Goal: Browse casually

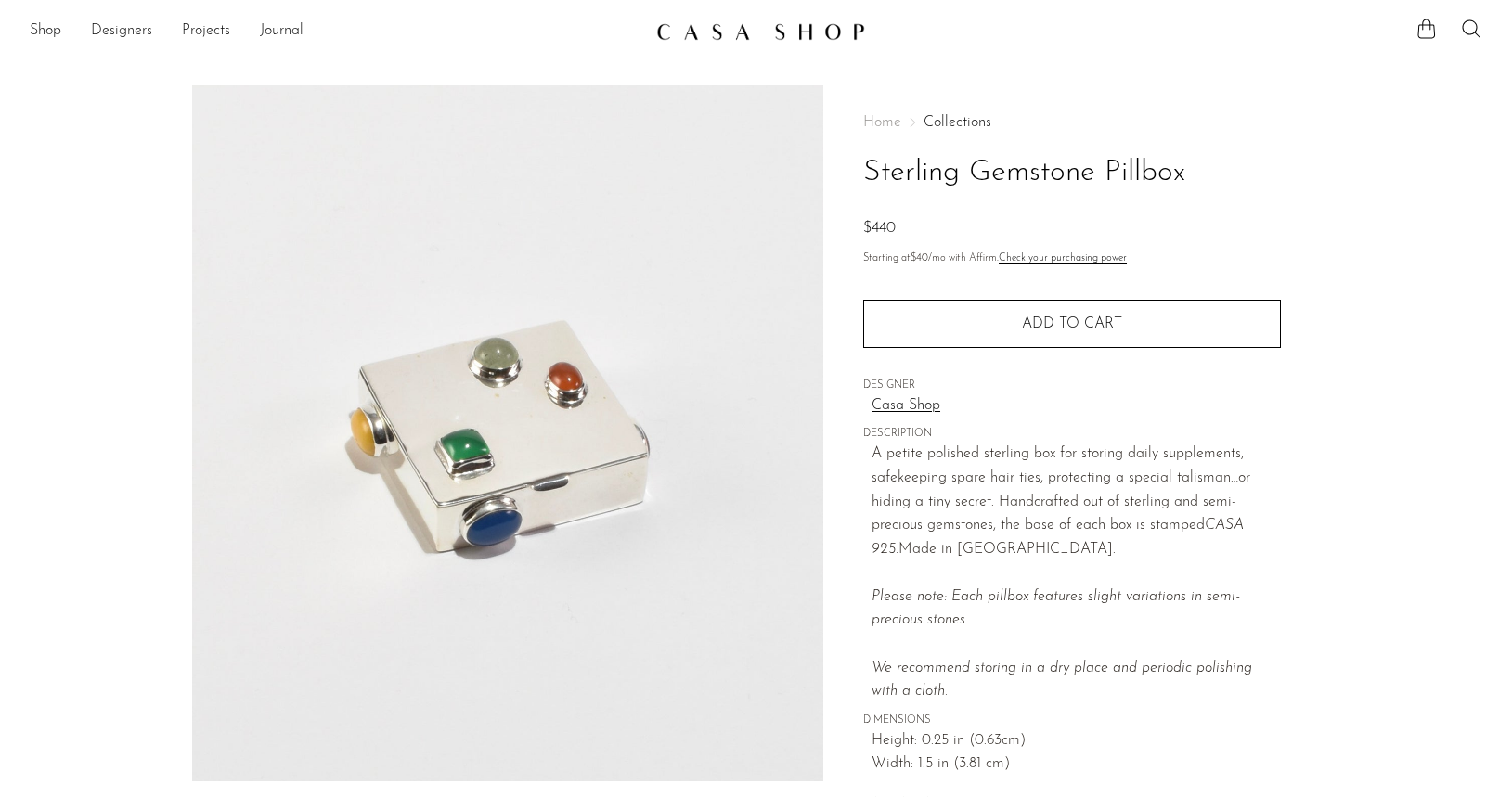
click at [718, 34] on img at bounding box center [760, 31] width 209 height 18
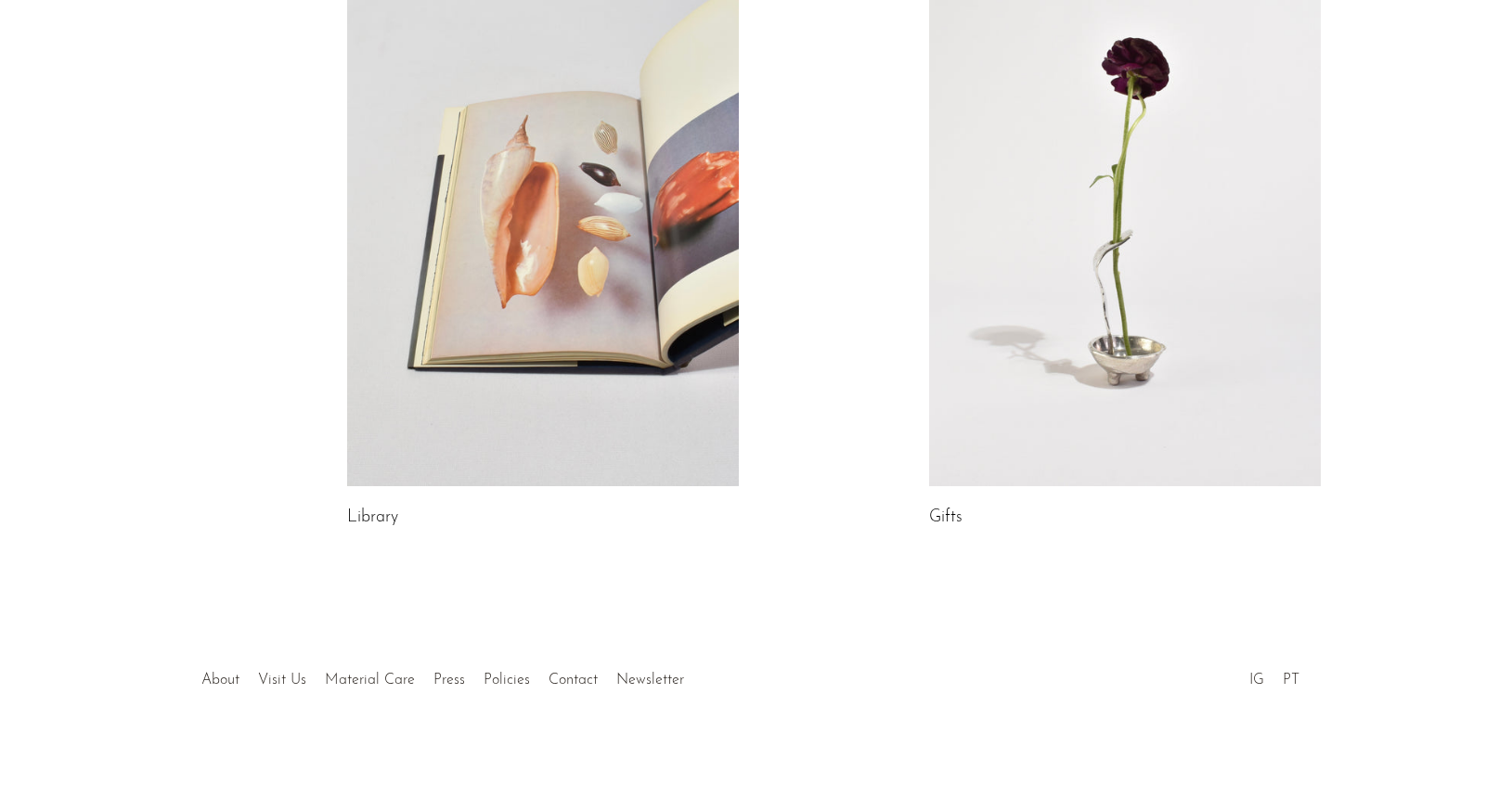
scroll to position [1001, 0]
click at [1021, 372] on link at bounding box center [1125, 211] width 391 height 548
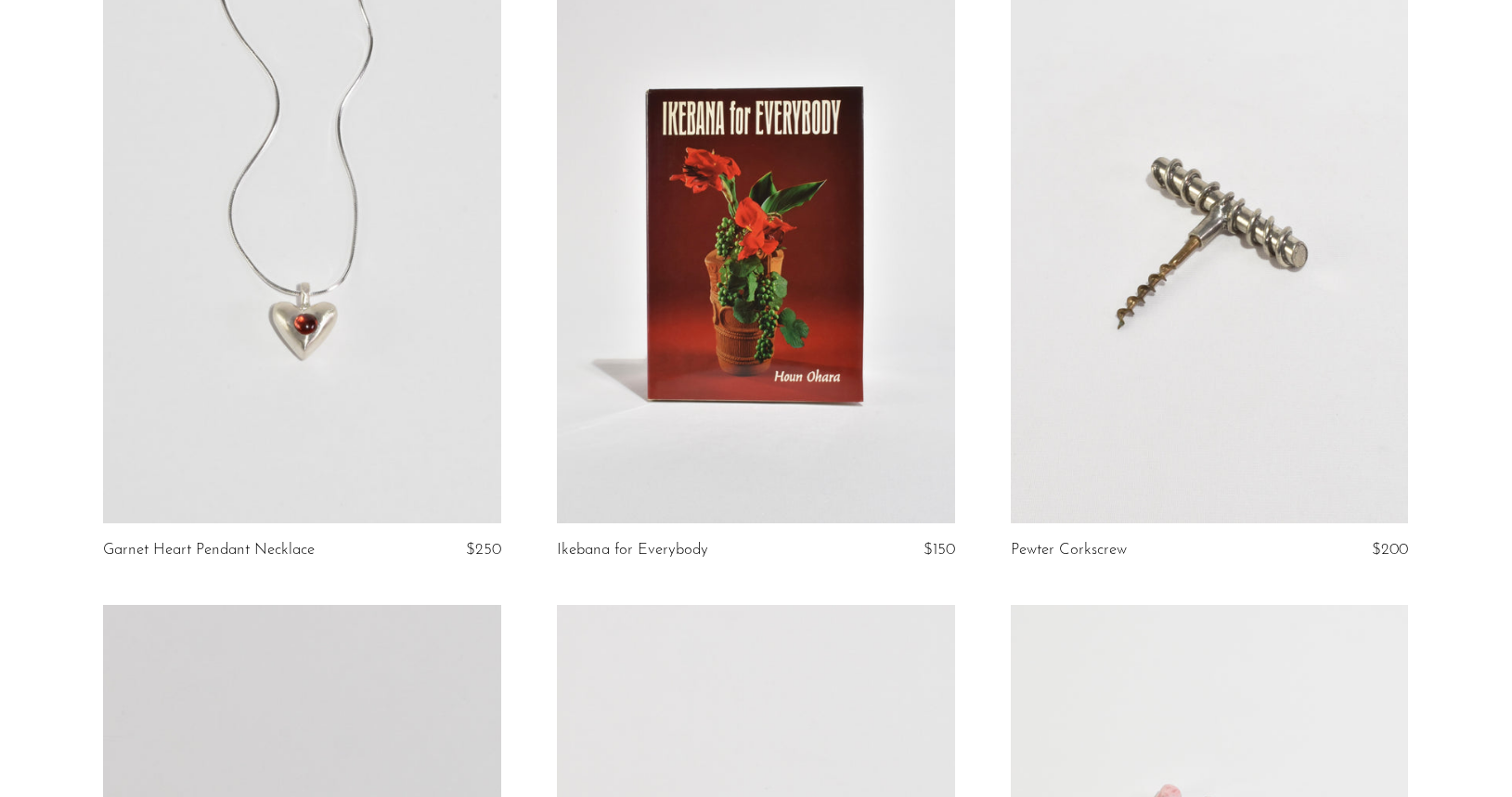
scroll to position [5985, 0]
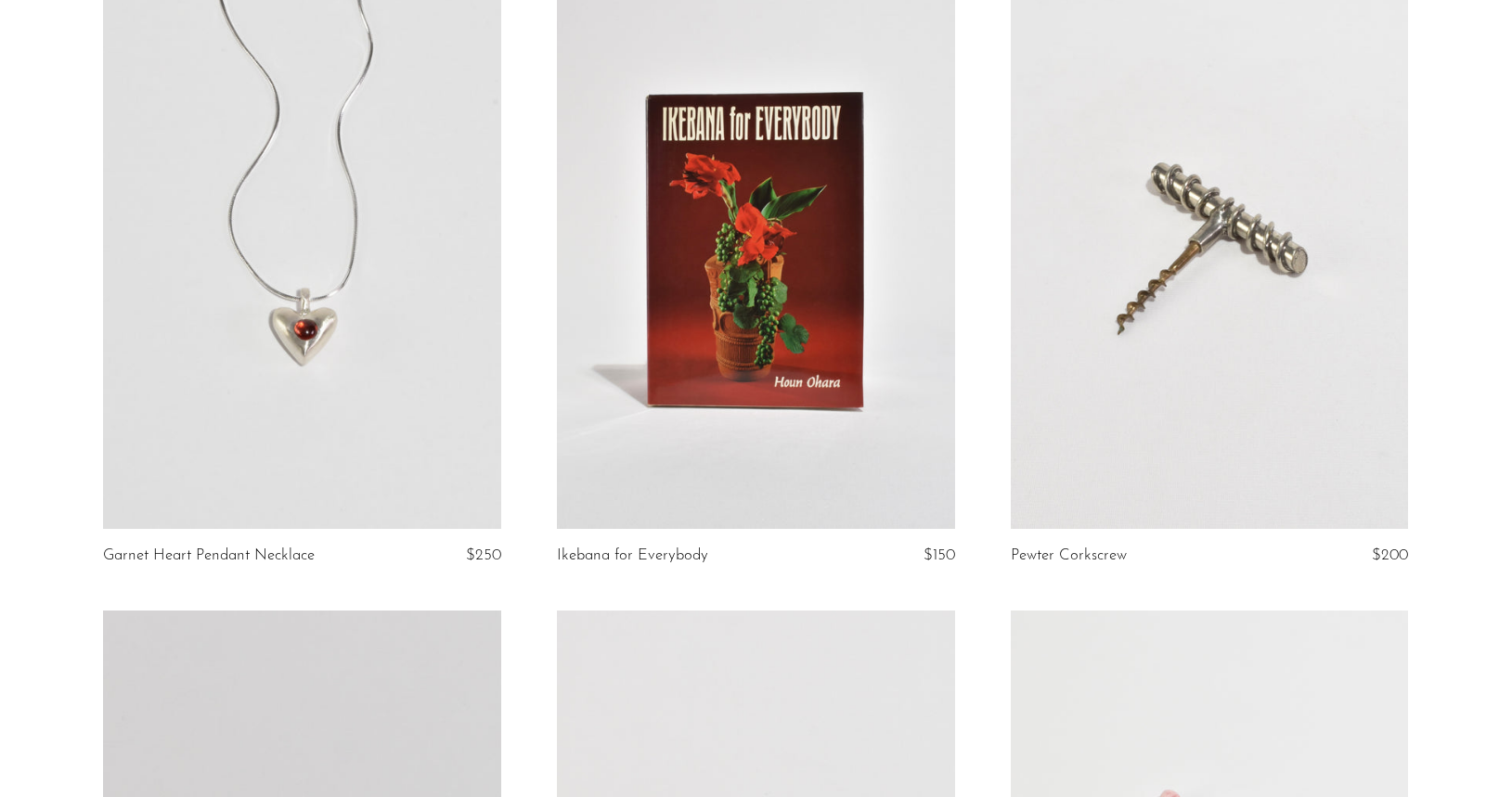
click at [336, 230] on link at bounding box center [302, 251] width 398 height 557
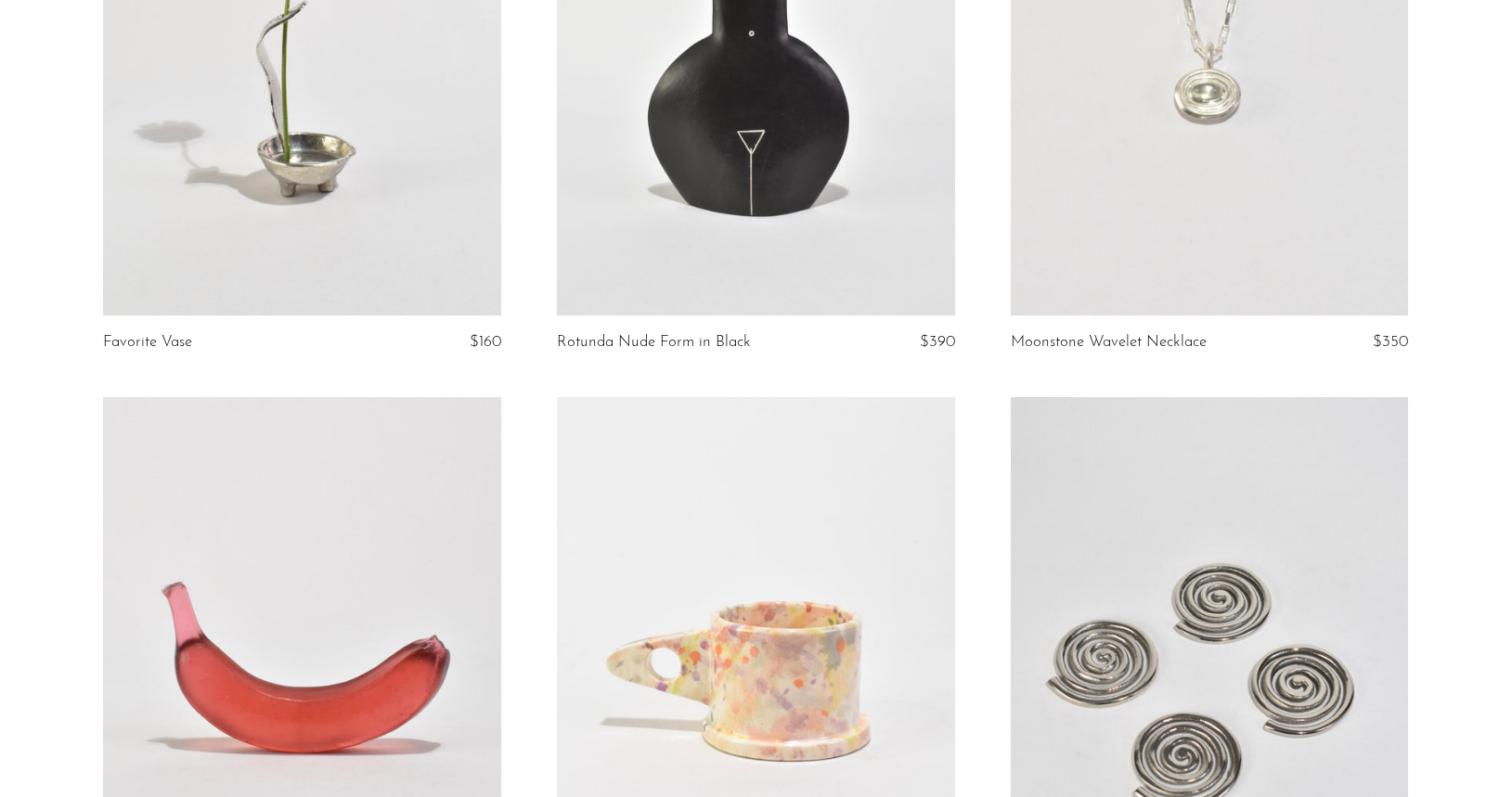
scroll to position [0, 0]
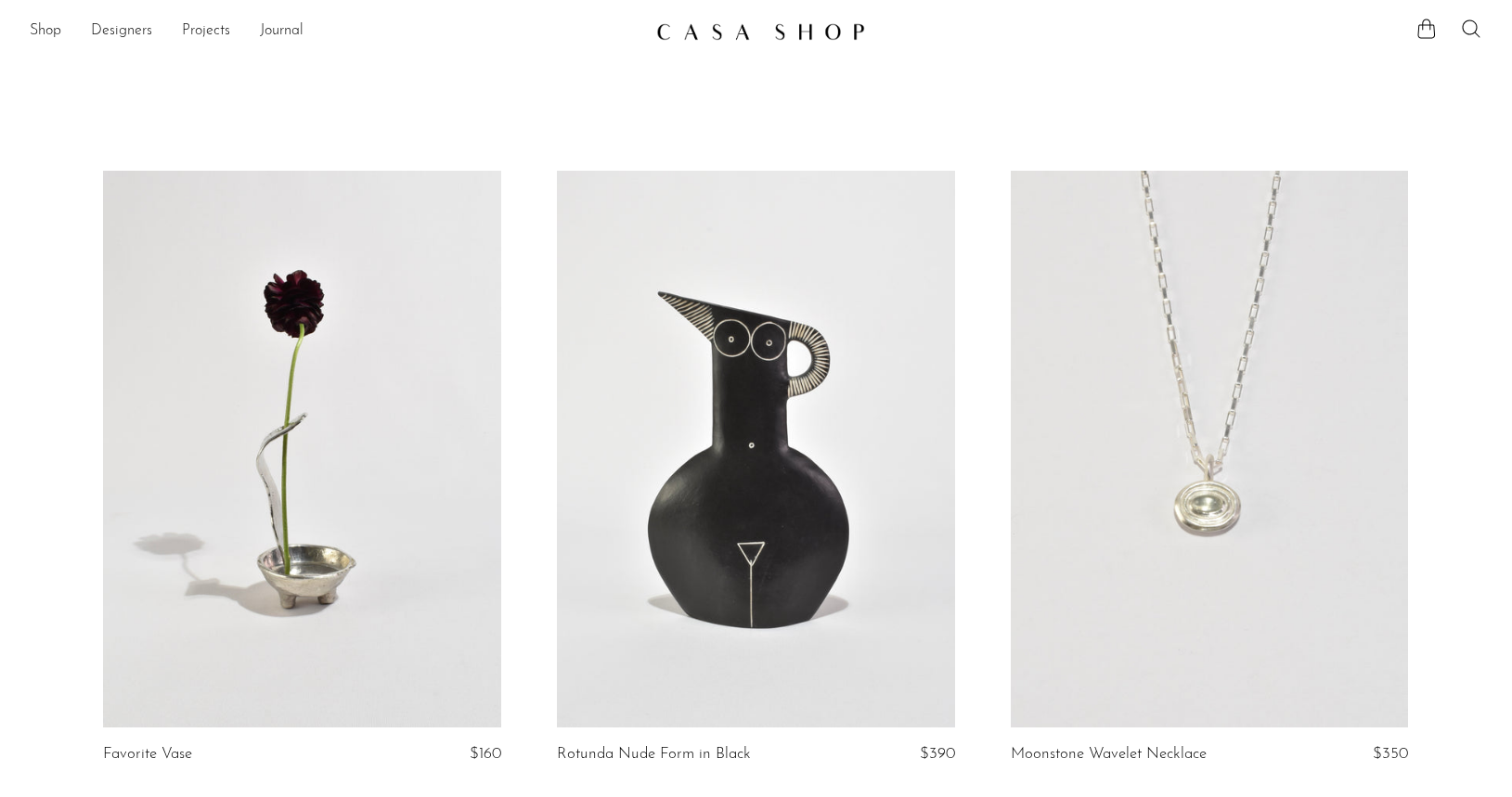
click at [701, 38] on img at bounding box center [760, 31] width 209 height 18
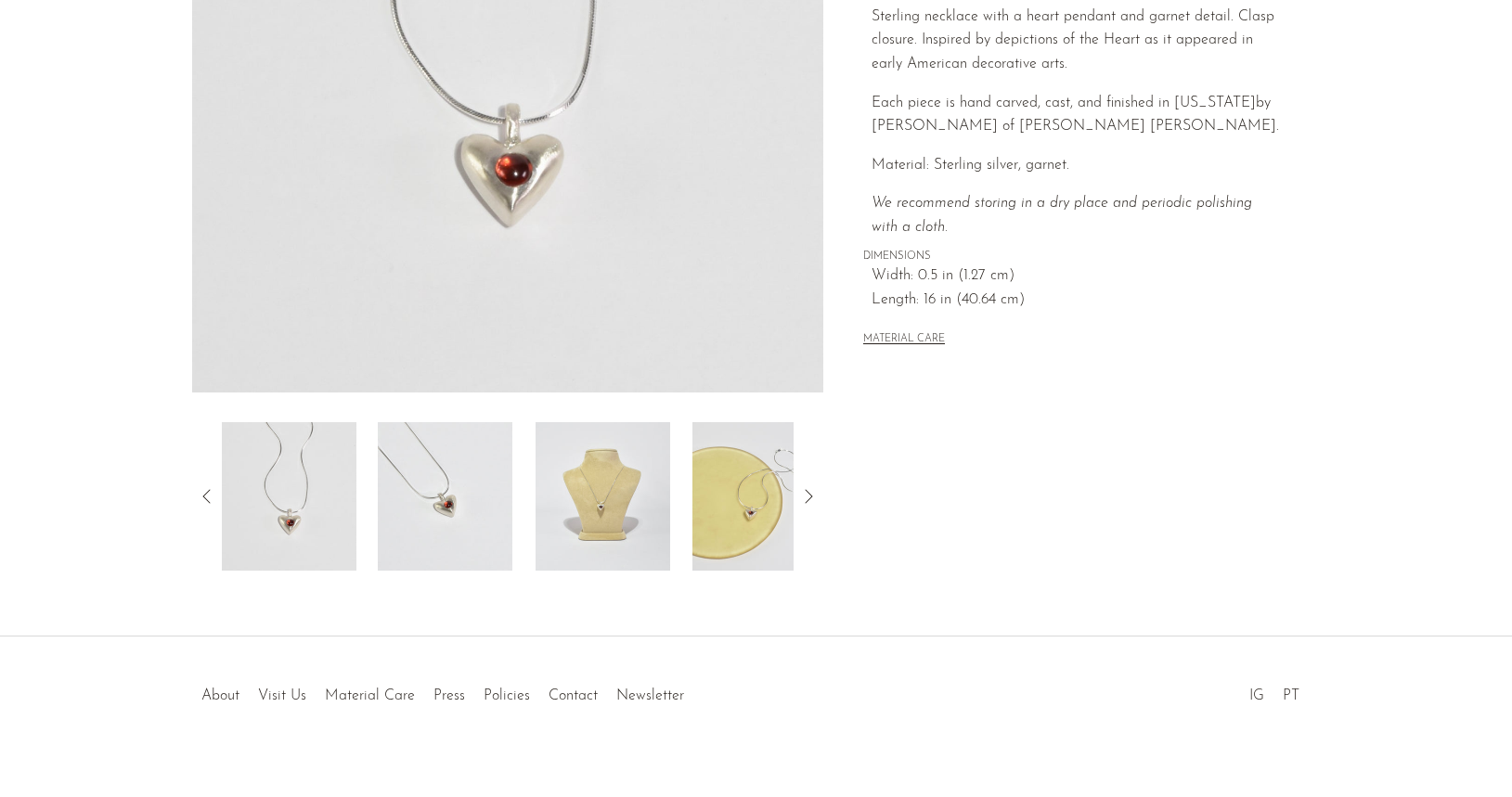
scroll to position [398, 0]
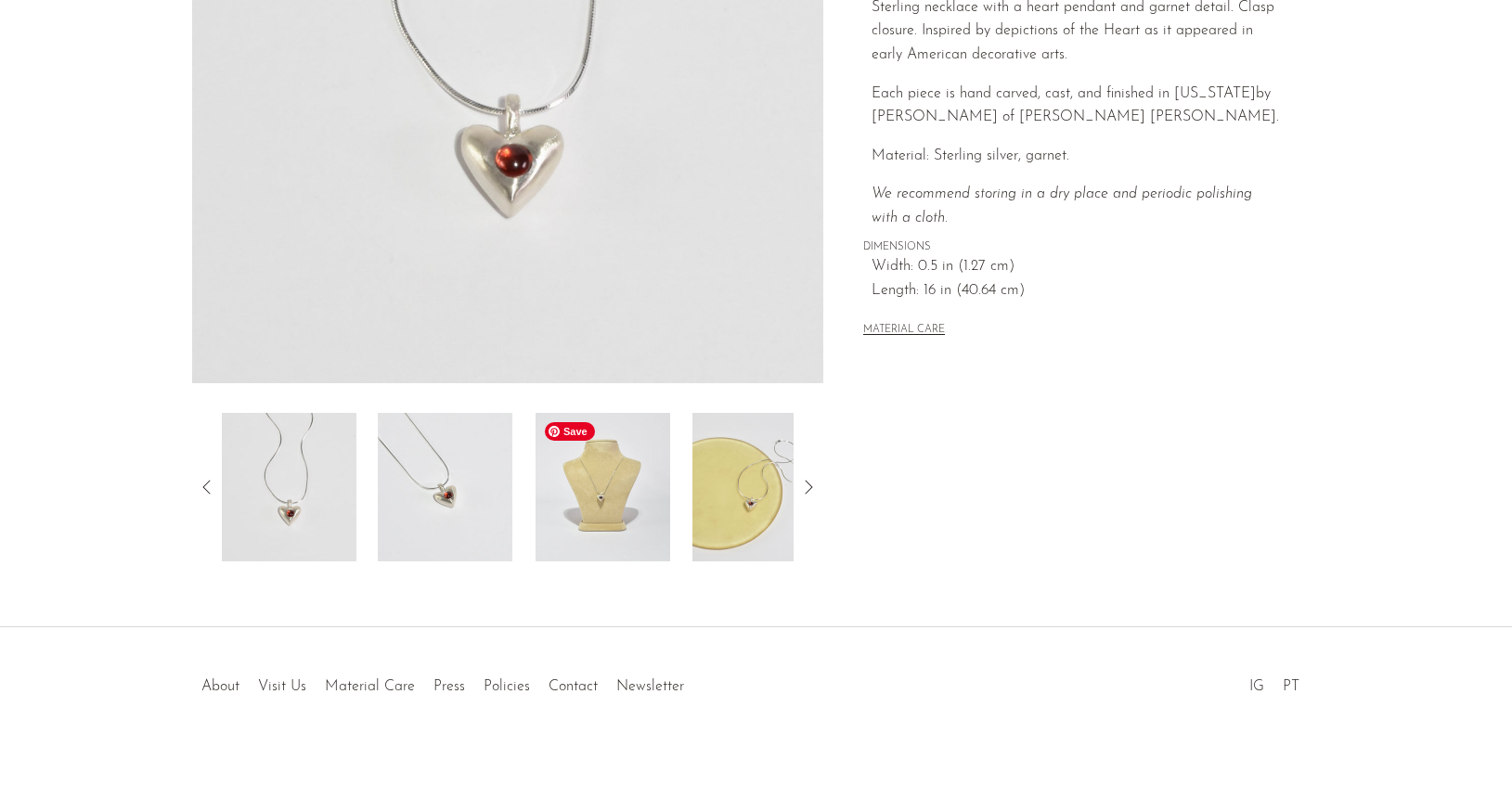
click at [586, 493] on img at bounding box center [603, 488] width 135 height 148
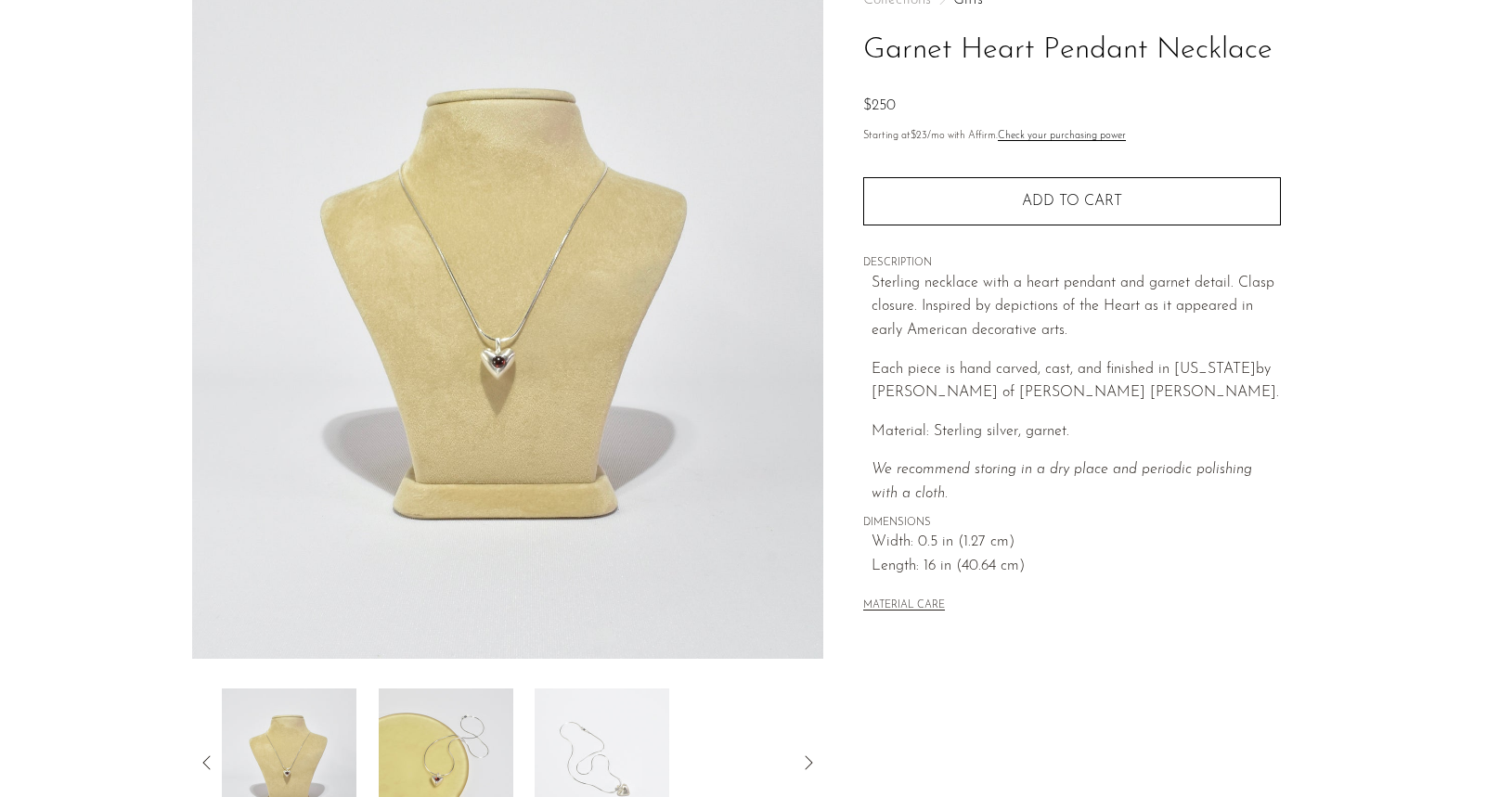
scroll to position [114, 0]
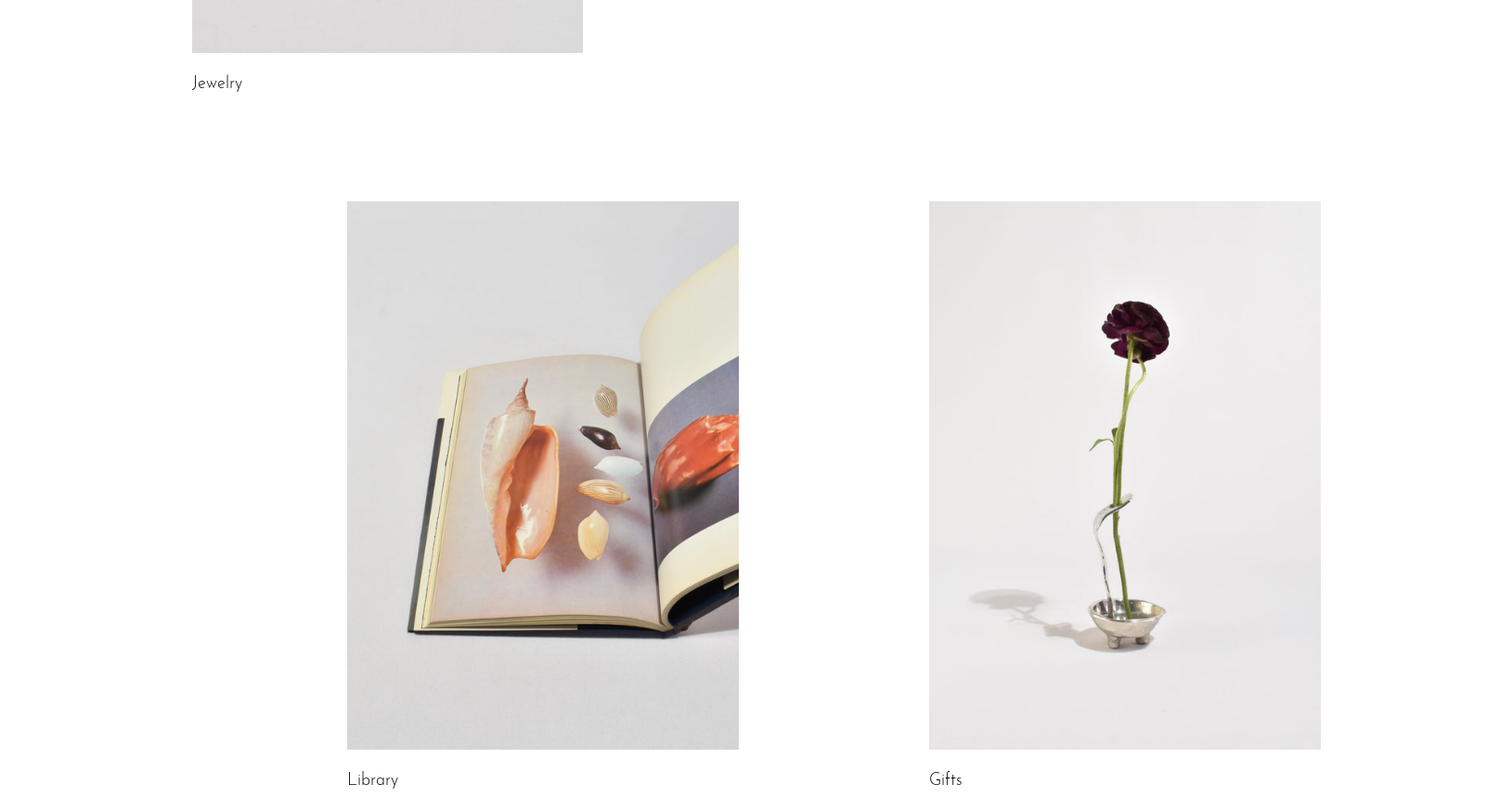
scroll to position [1007, 0]
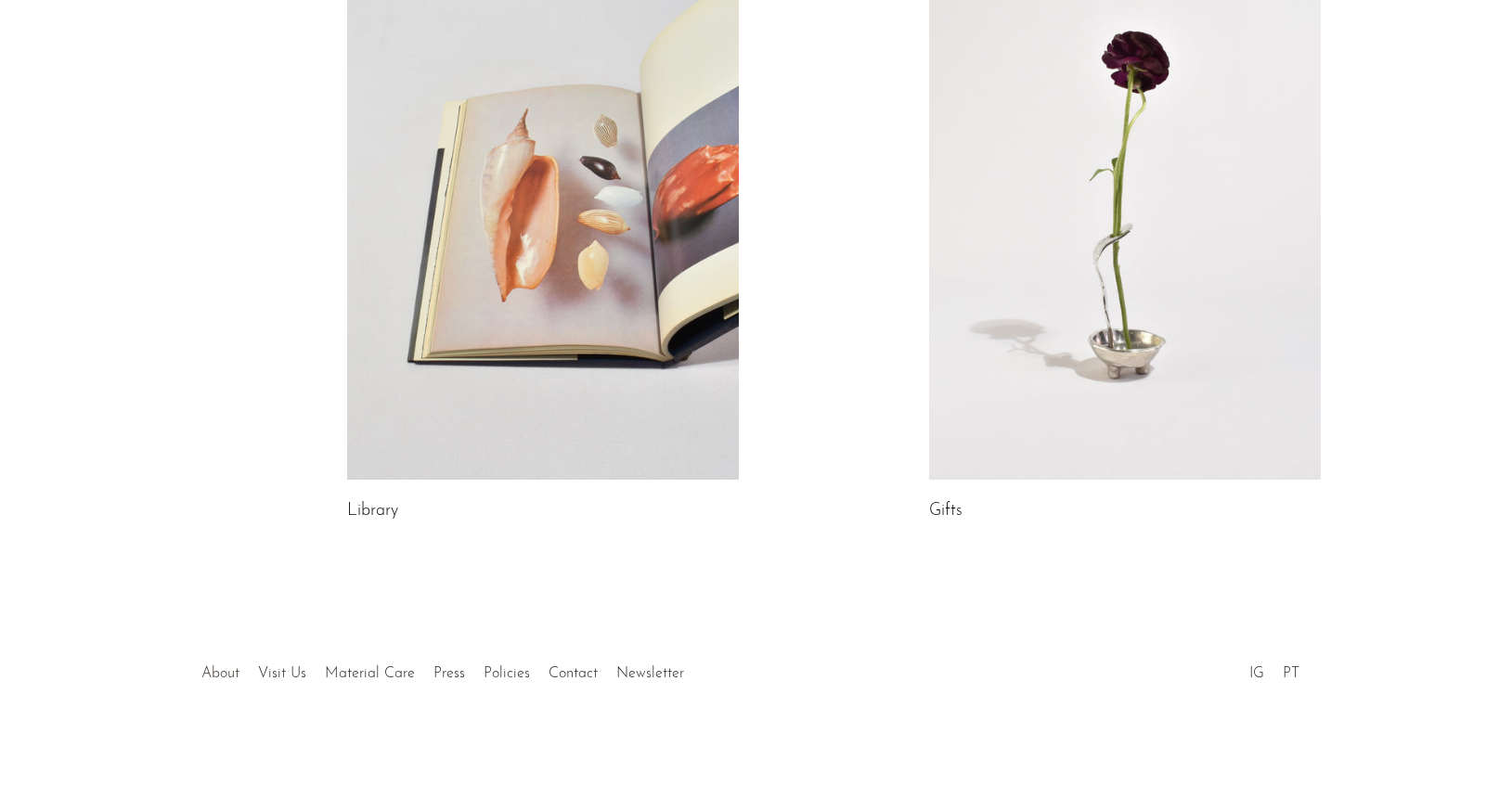
click at [204, 668] on link "About" at bounding box center [220, 674] width 38 height 14
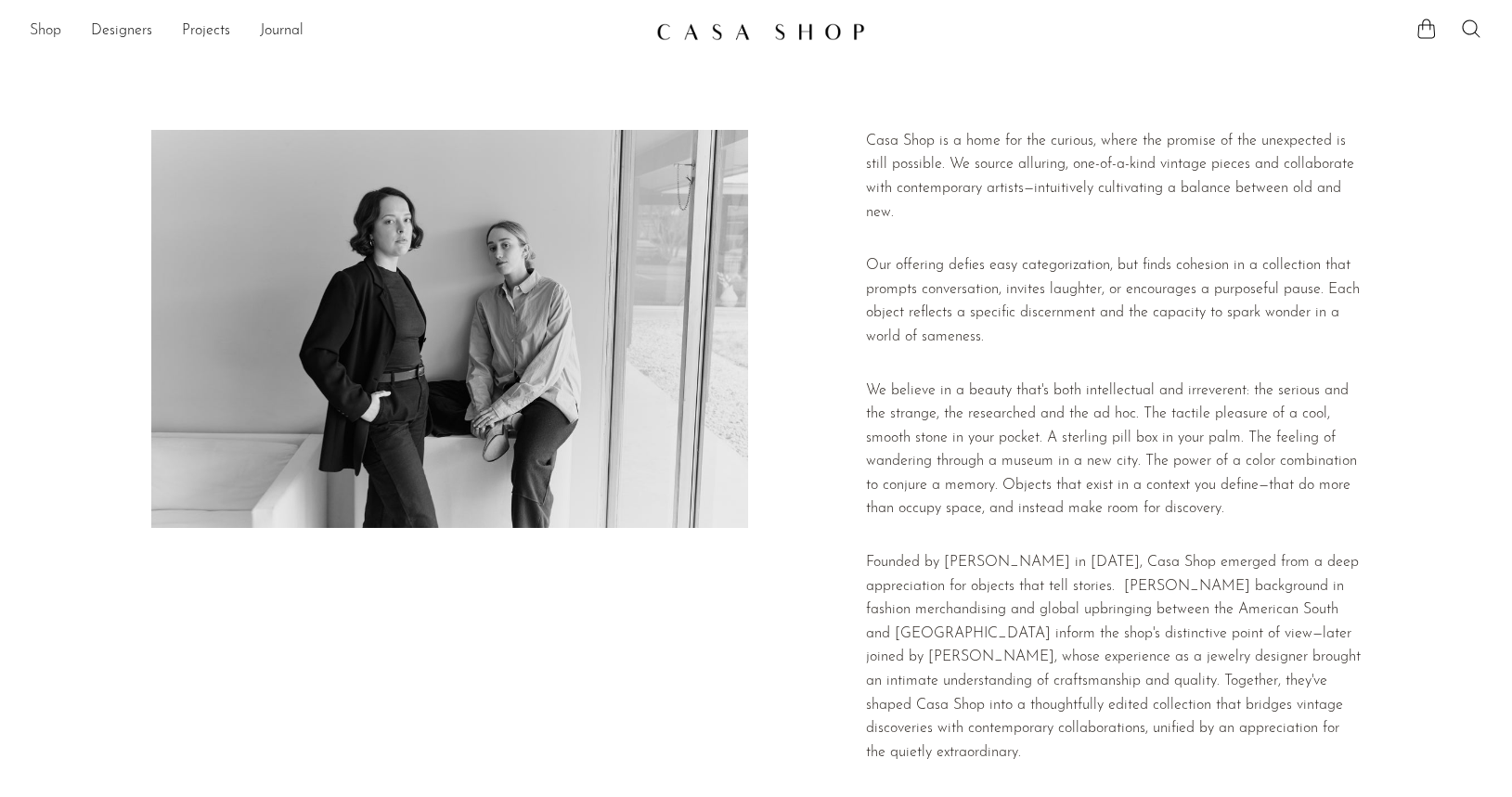
click at [49, 31] on link "Shop" at bounding box center [45, 31] width 32 height 24
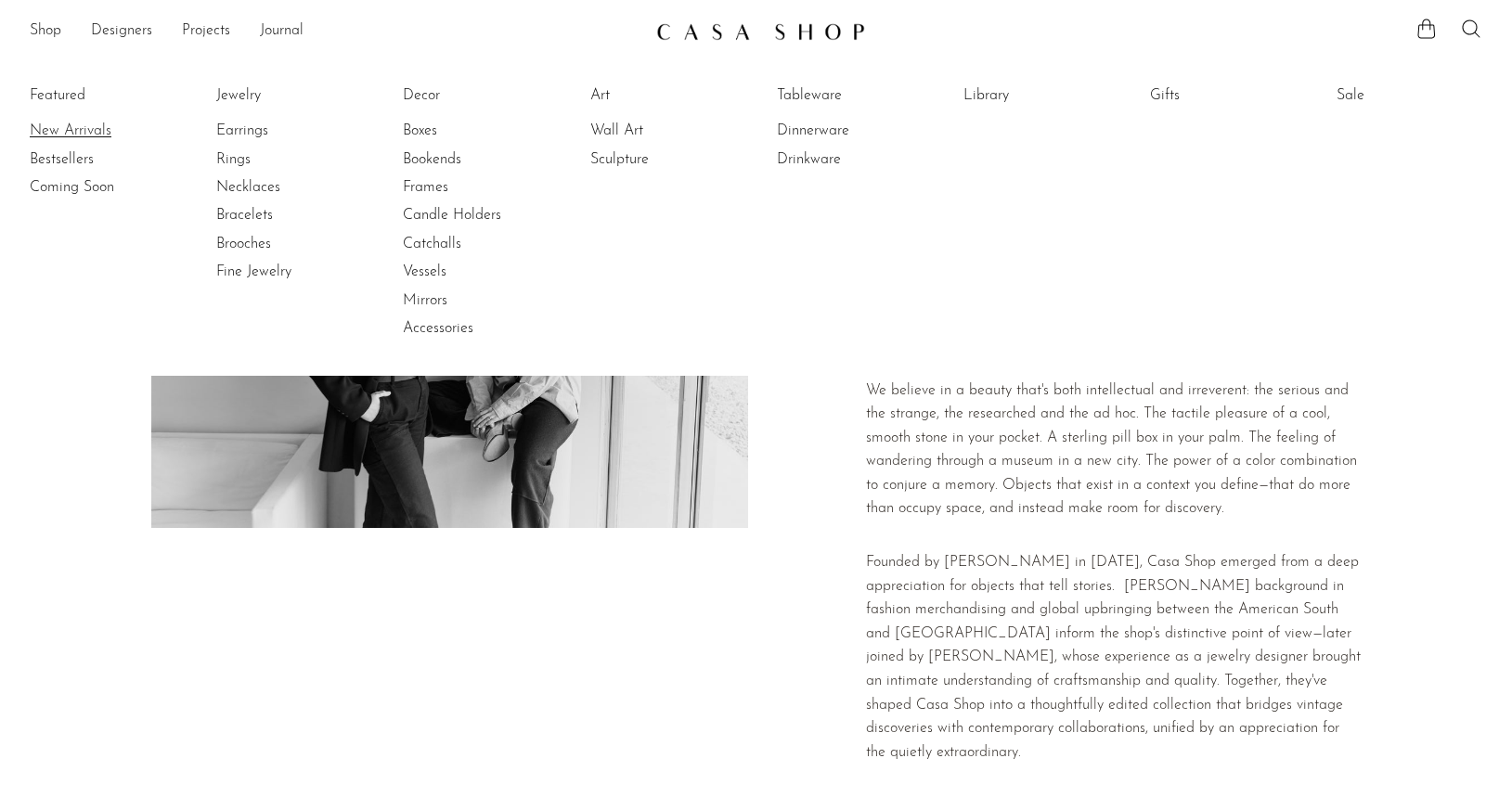
click at [50, 131] on link "New Arrivals" at bounding box center [99, 130] width 139 height 20
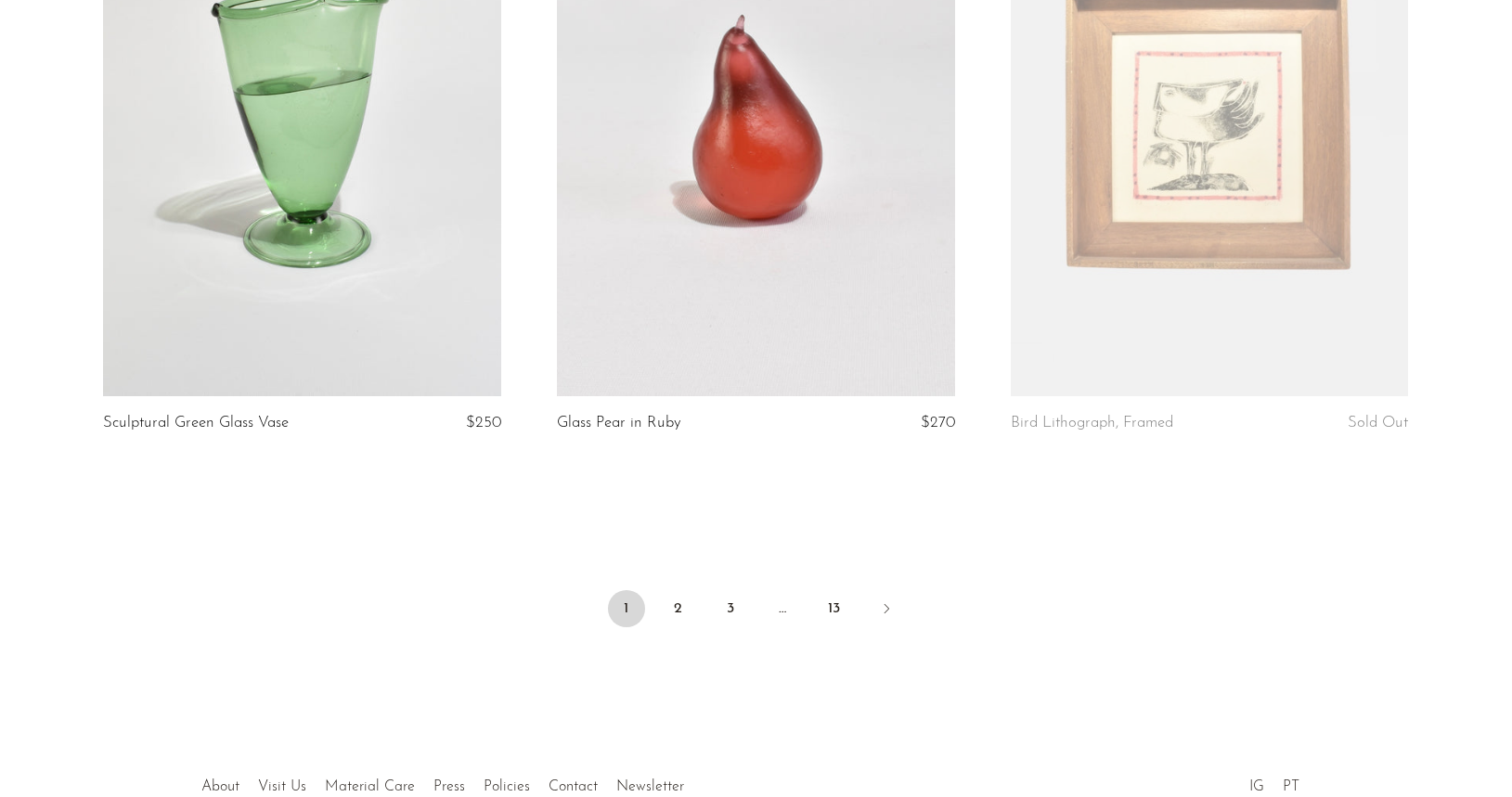
scroll to position [7369, 0]
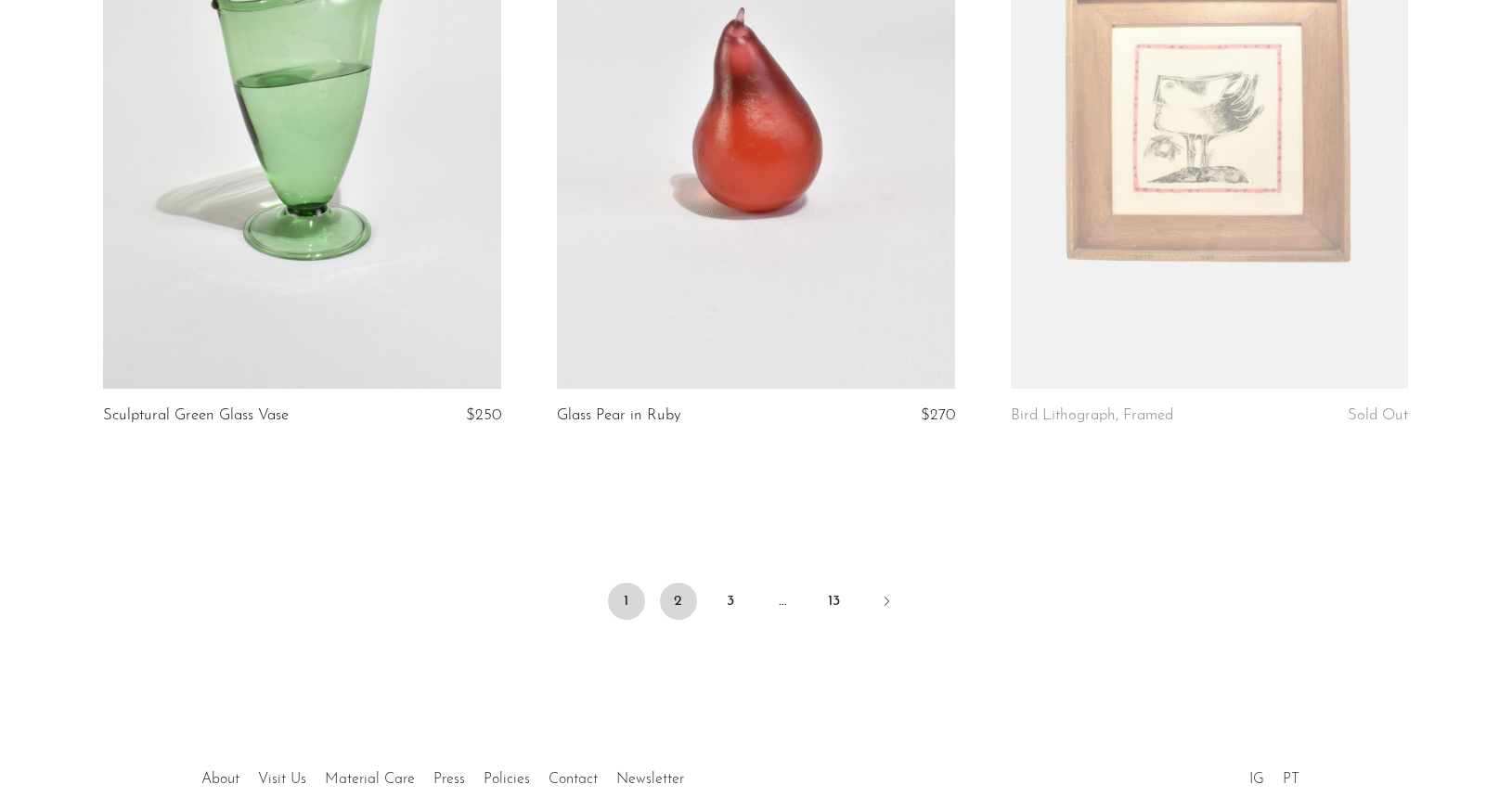
click at [670, 602] on link "2" at bounding box center [678, 601] width 38 height 38
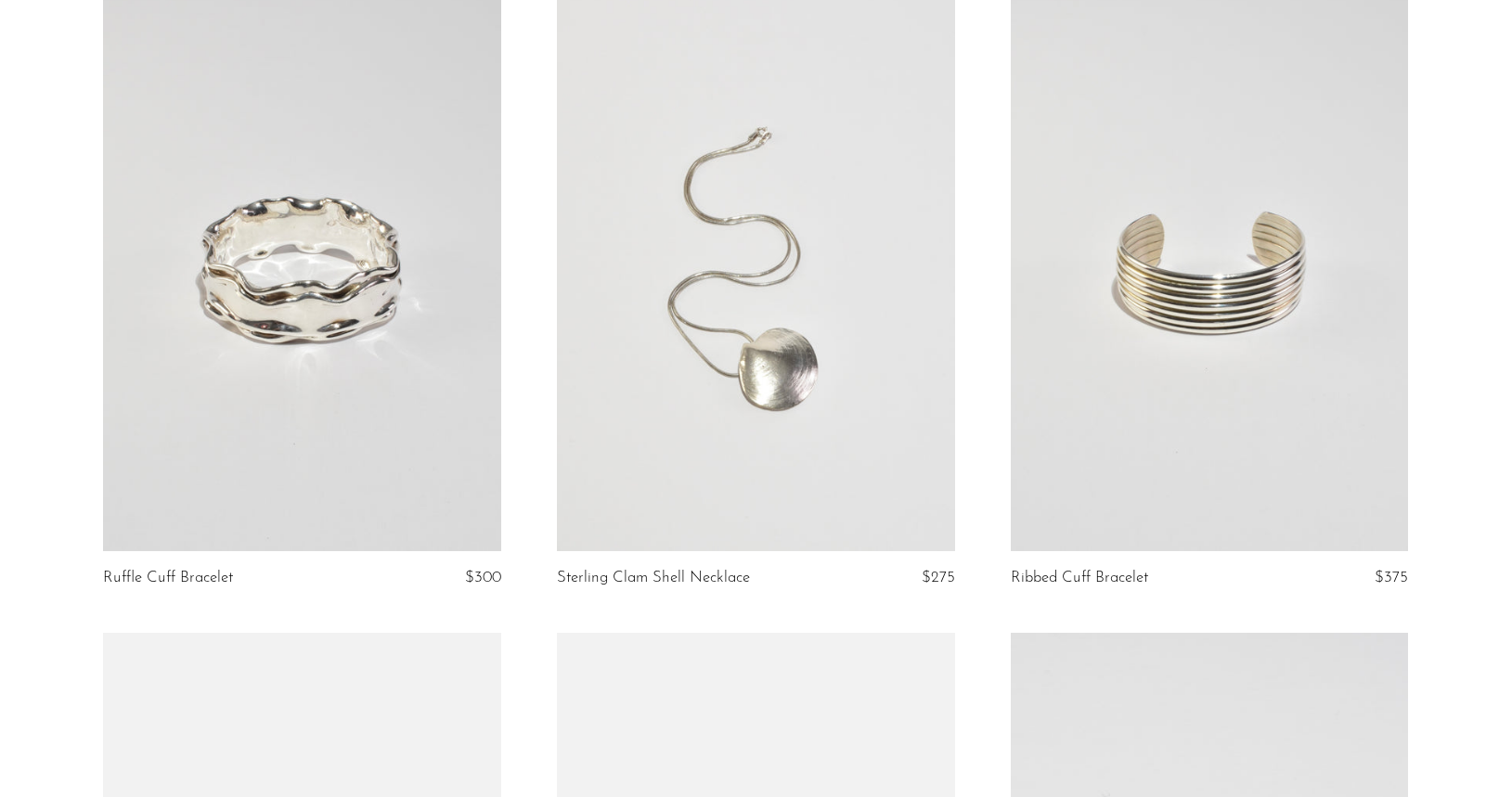
scroll to position [4043, 0]
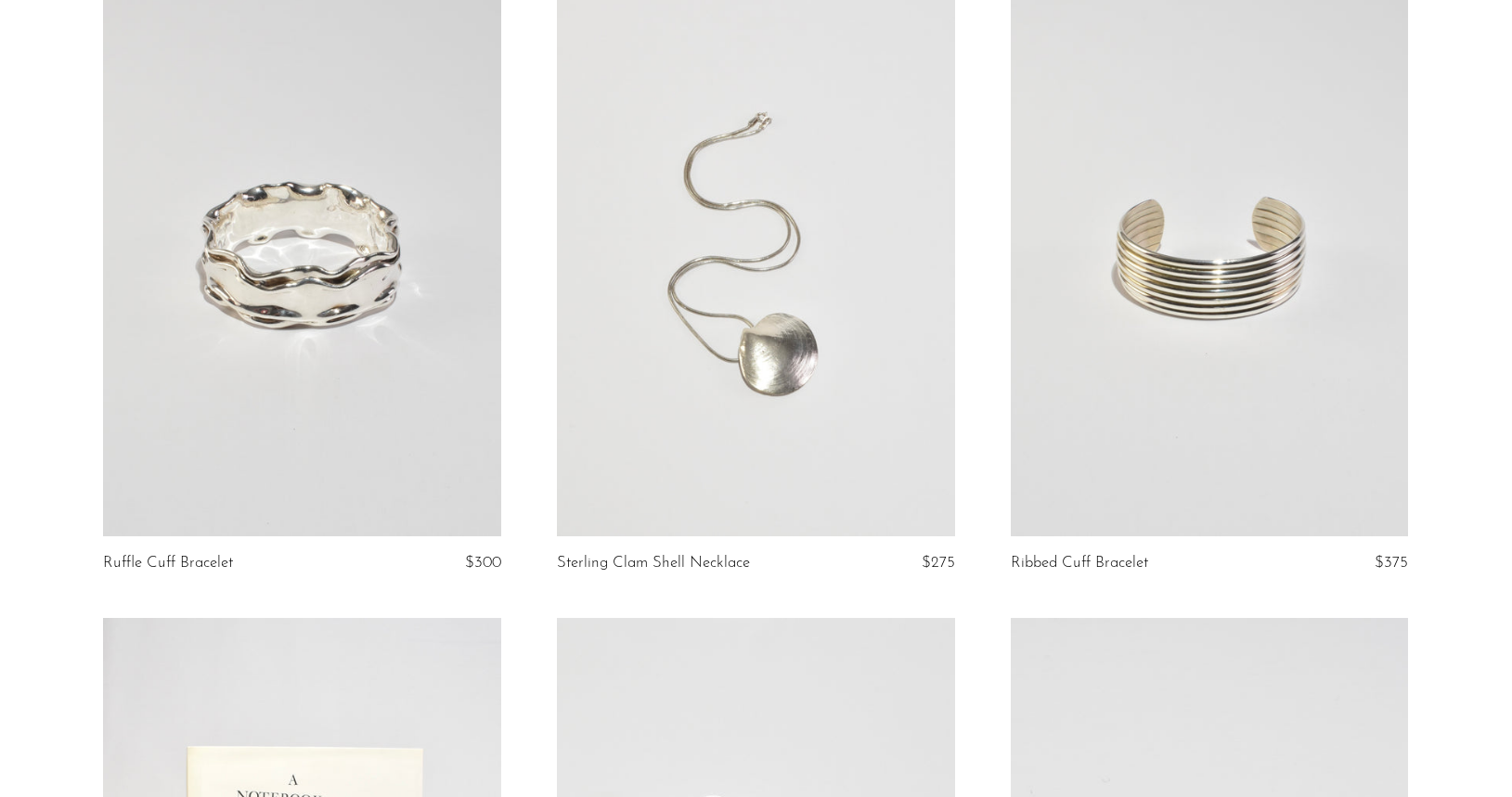
click at [767, 329] on link at bounding box center [756, 258] width 398 height 557
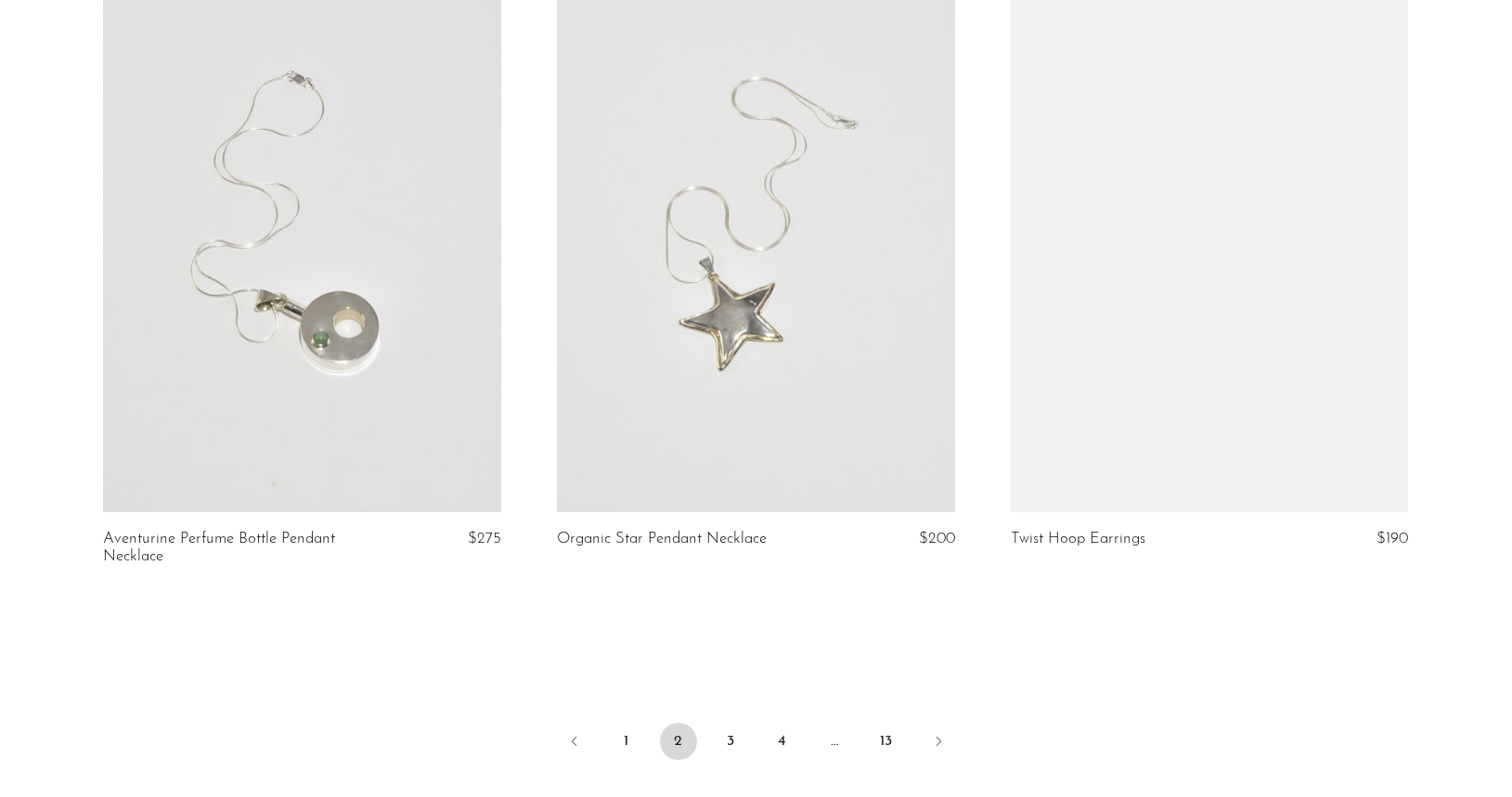
scroll to position [7288, 0]
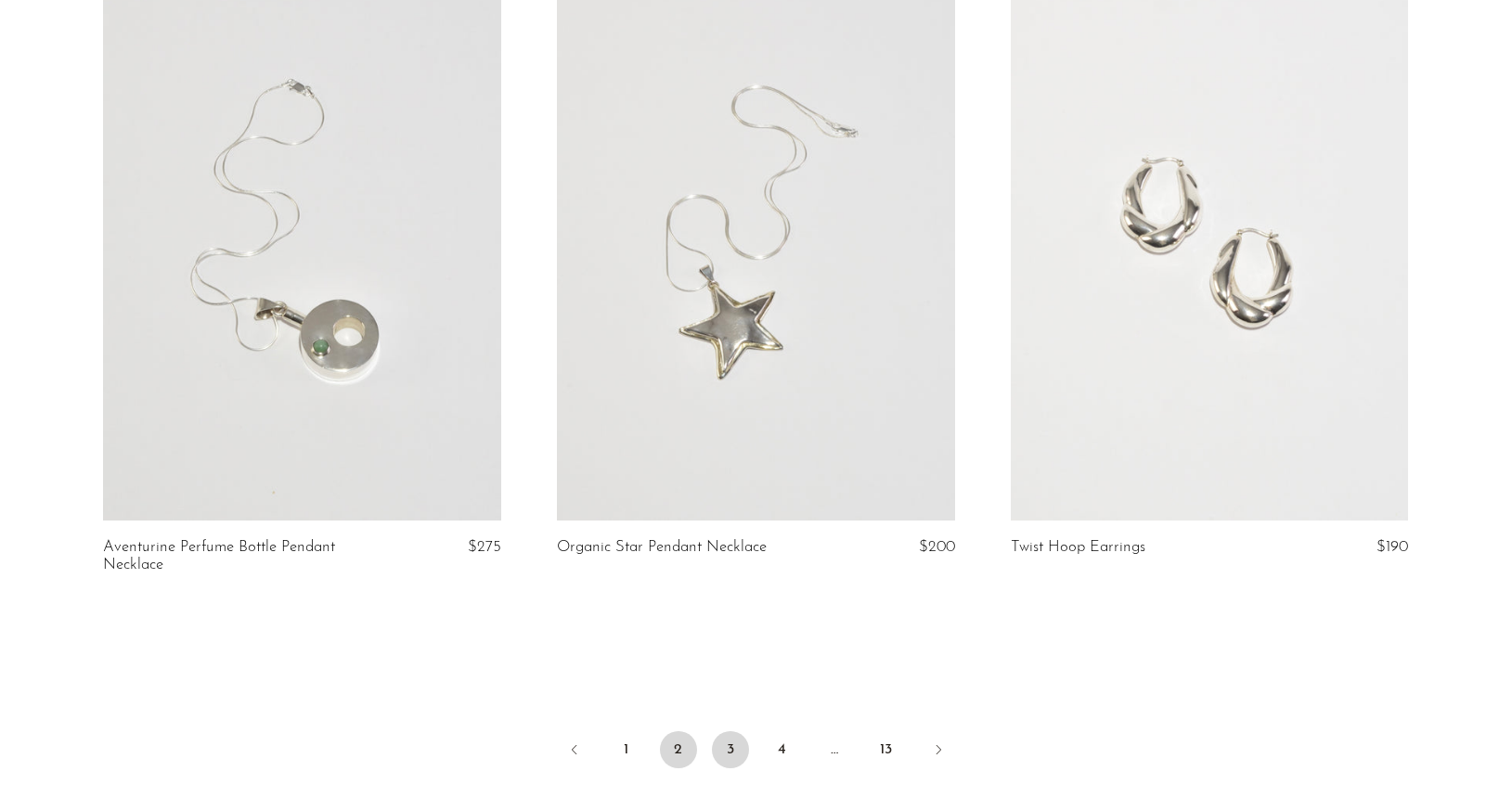
click at [736, 731] on link "3" at bounding box center [730, 750] width 38 height 38
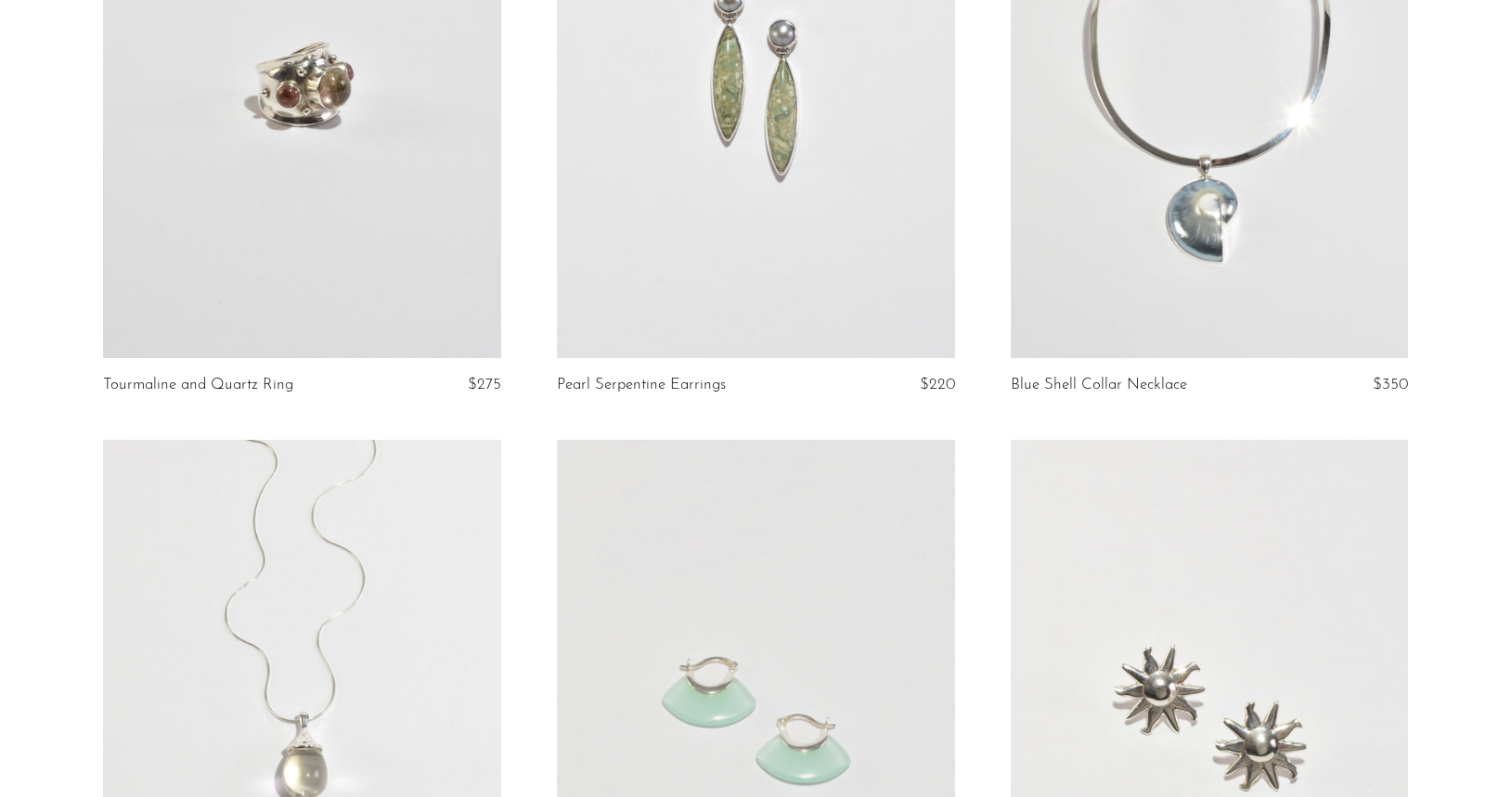
scroll to position [376, 0]
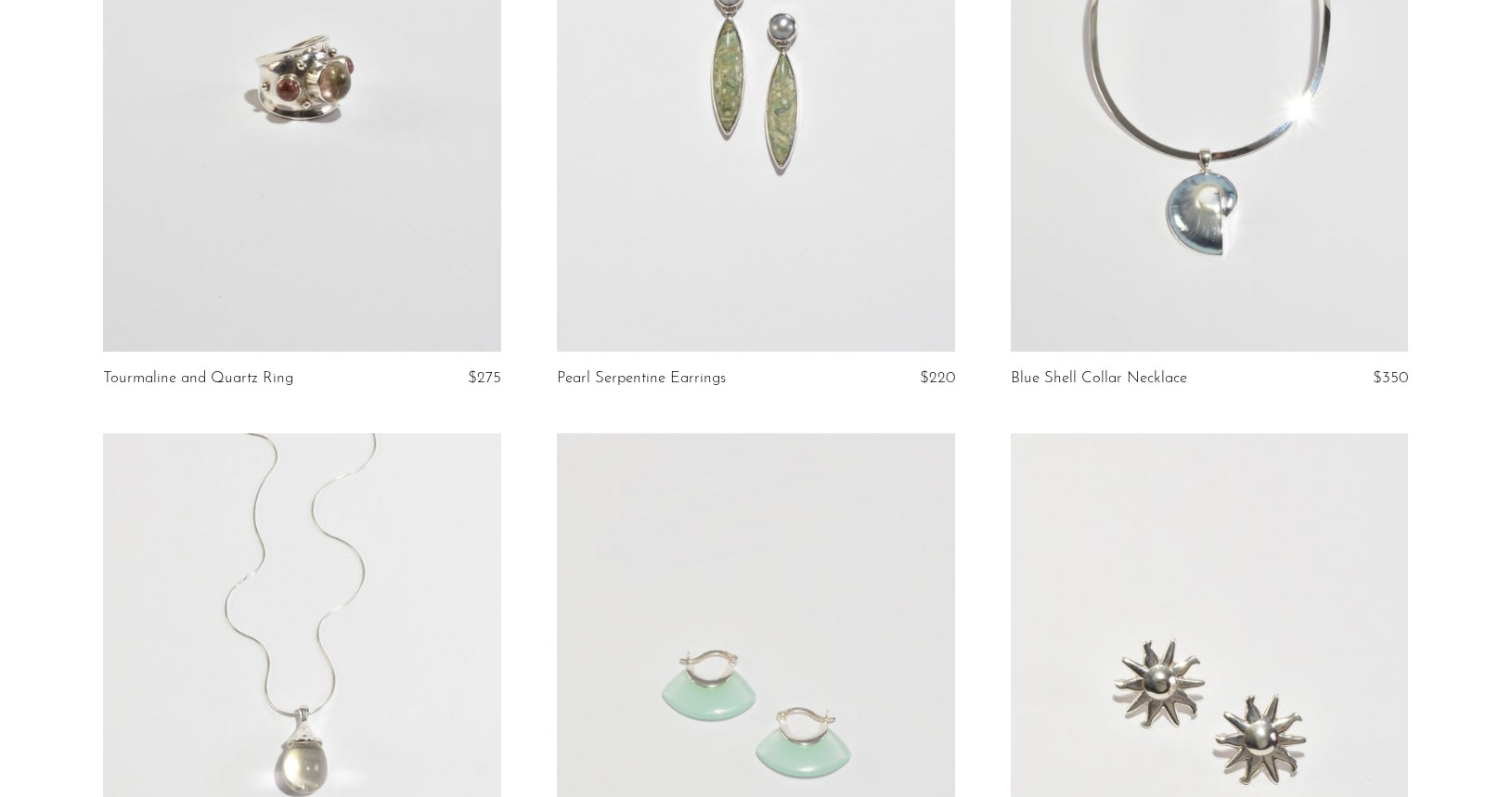
drag, startPoint x: 694, startPoint y: 463, endPoint x: 570, endPoint y: 634, distance: 211.2
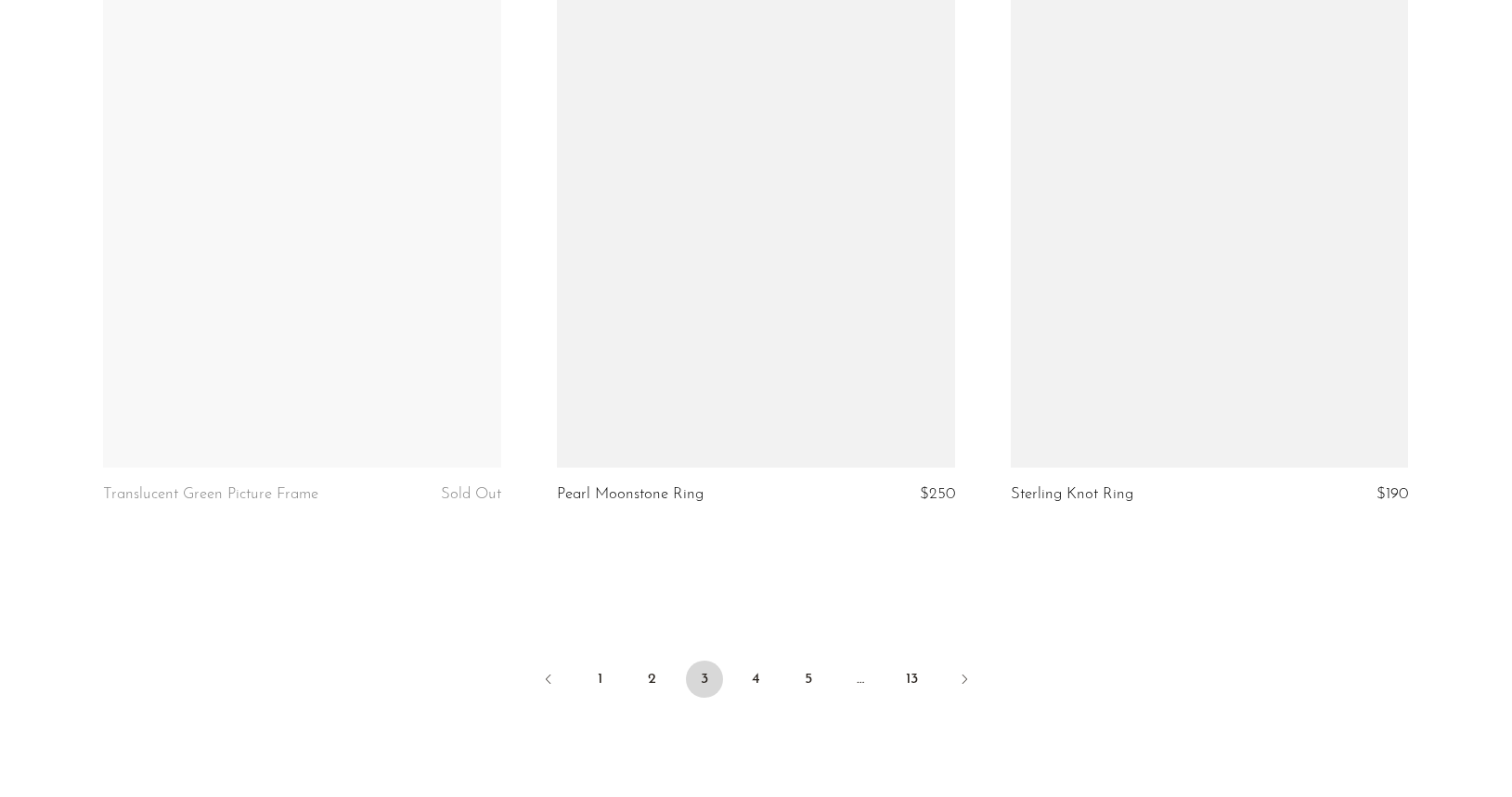
scroll to position [7304, 0]
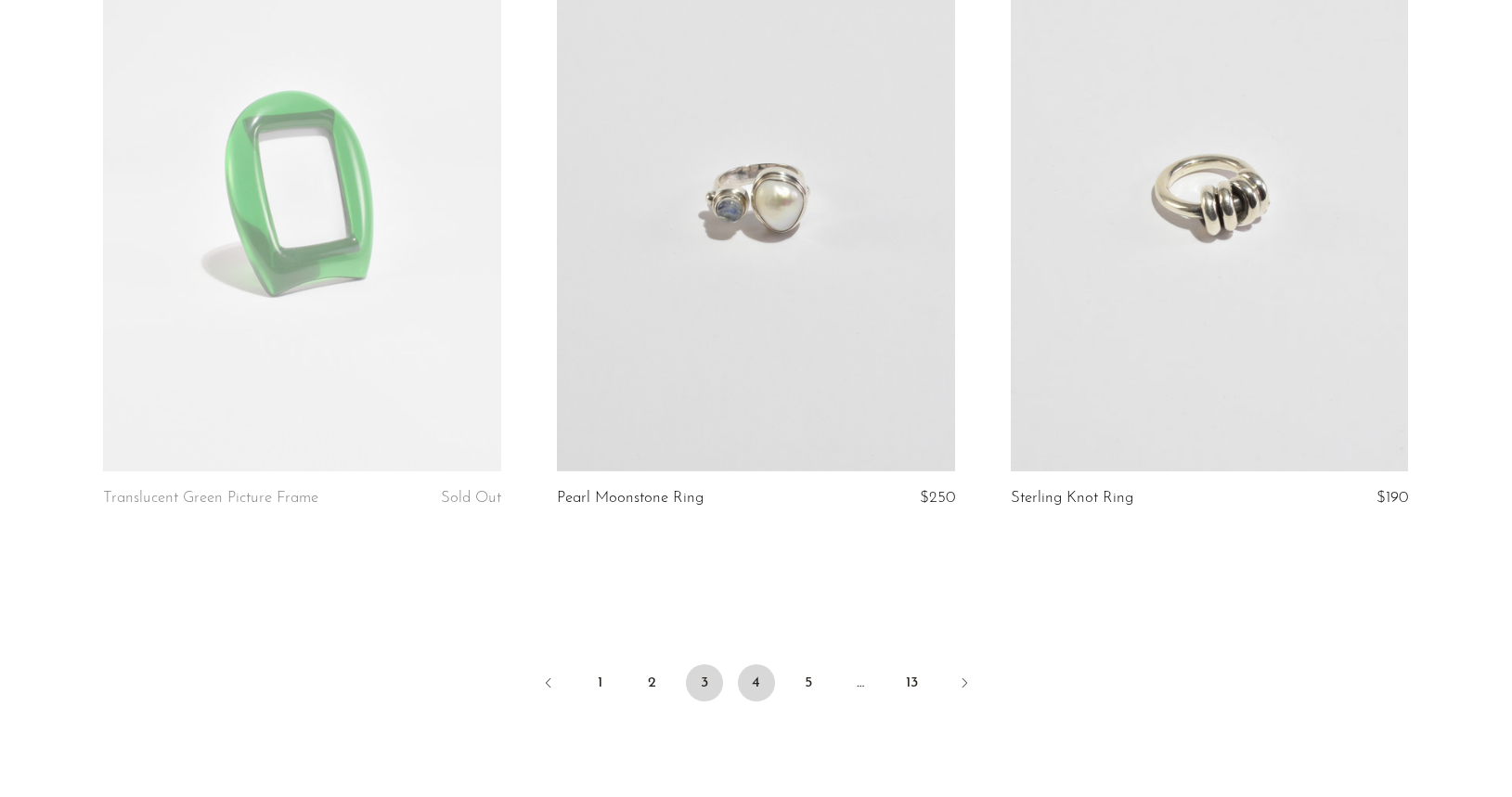
click at [755, 673] on link "4" at bounding box center [756, 683] width 38 height 38
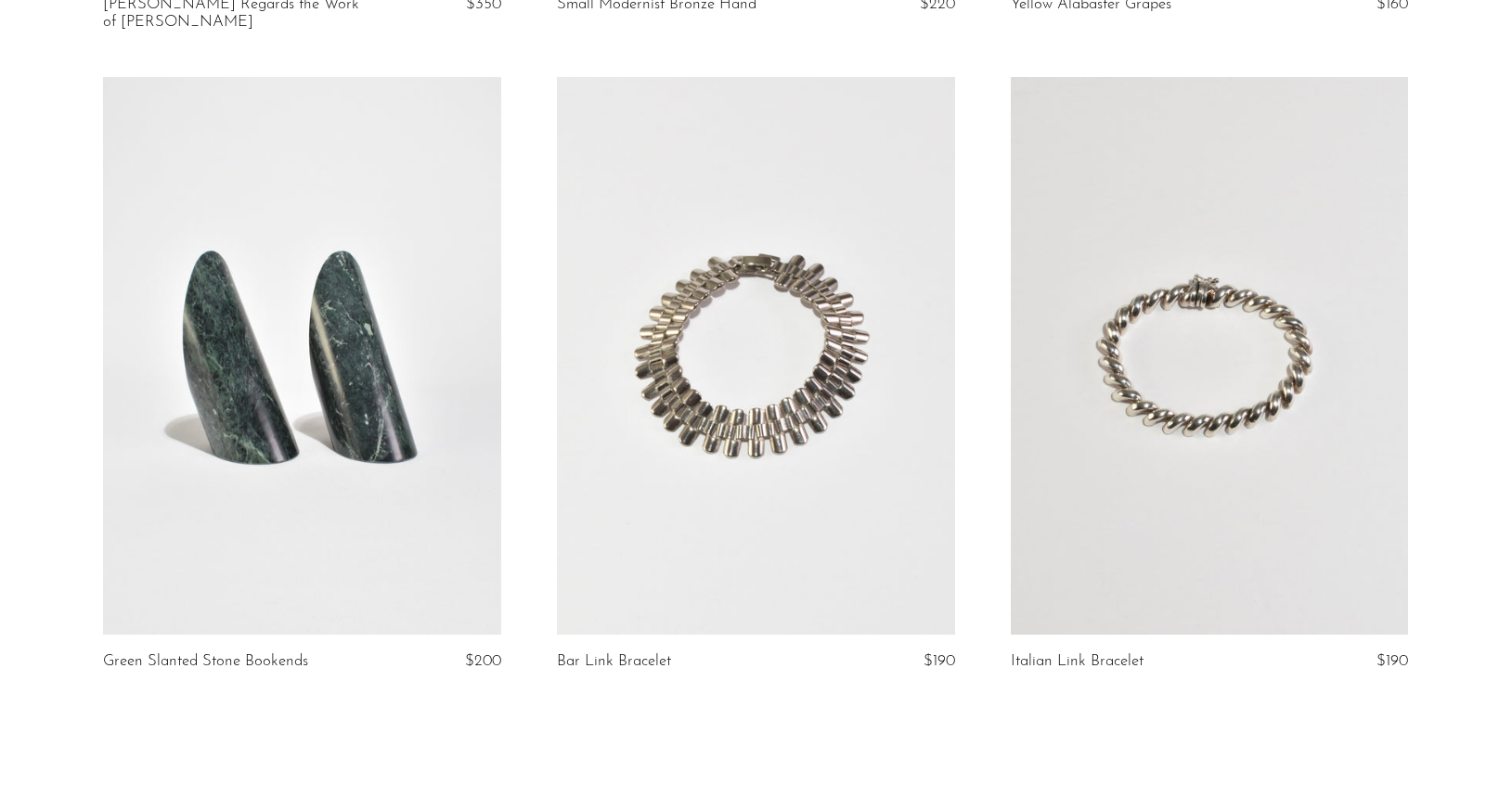
scroll to position [7492, 0]
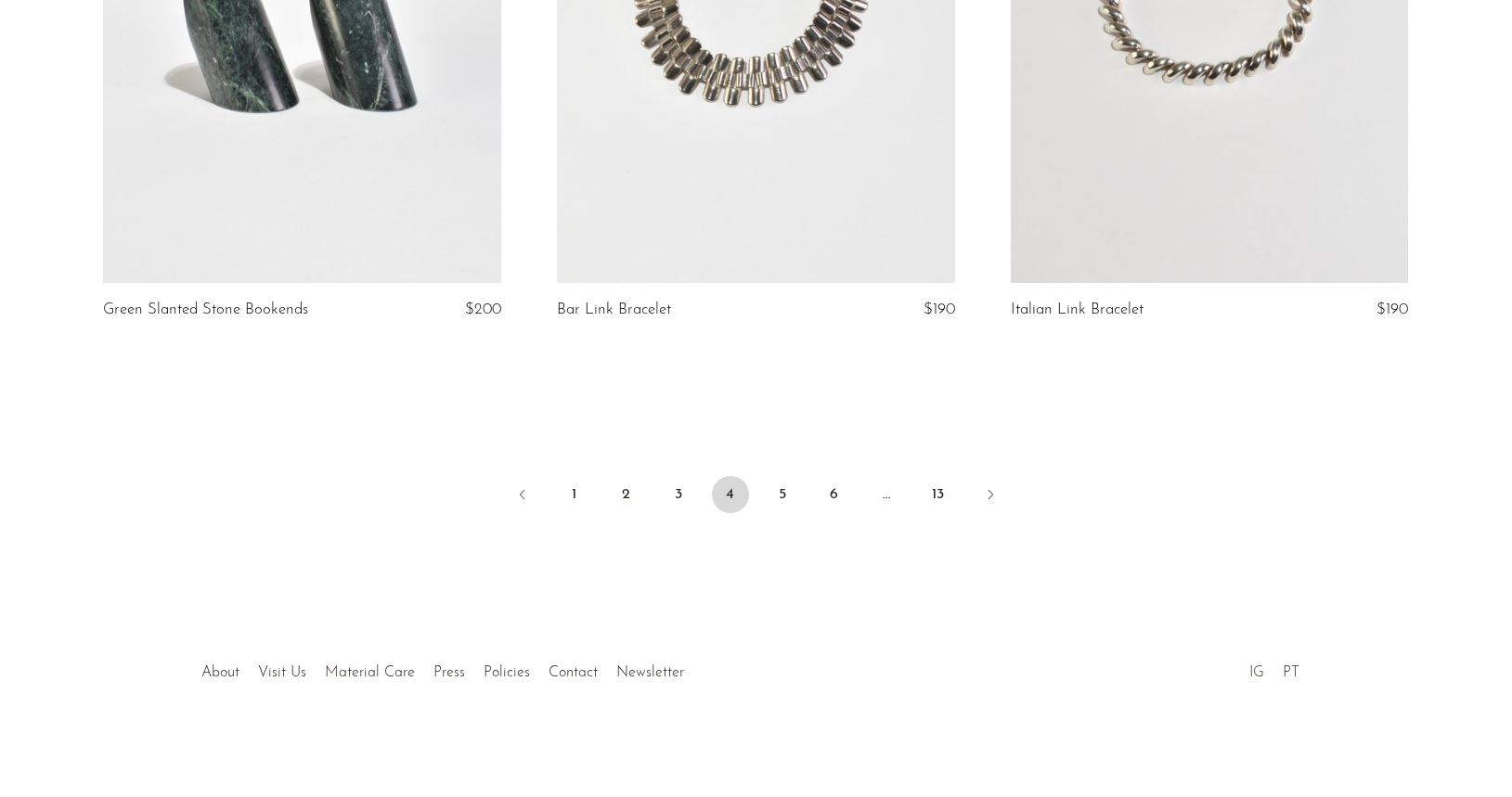
click at [1257, 671] on link "IG" at bounding box center [1256, 673] width 14 height 14
